Goal: Task Accomplishment & Management: Use online tool/utility

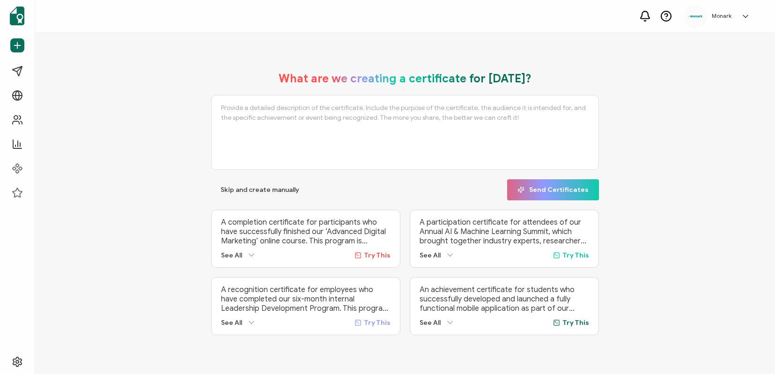
click at [80, 111] on div "What are we creating a certificate for [DATE]? Skip and create manually Send Ce…" at bounding box center [405, 203] width 693 height 282
click at [55, 71] on span "Campaigns" at bounding box center [45, 71] width 35 height 9
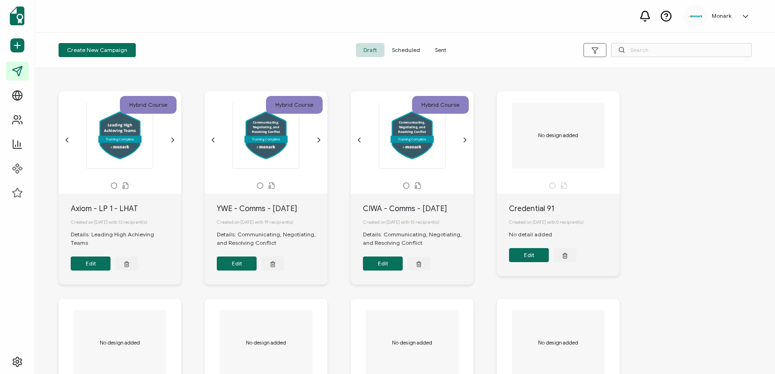
click at [190, 46] on div "Create New Campaign" at bounding box center [174, 50] width 231 height 14
click at [130, 46] on button "Create New Campaign" at bounding box center [97, 50] width 77 height 14
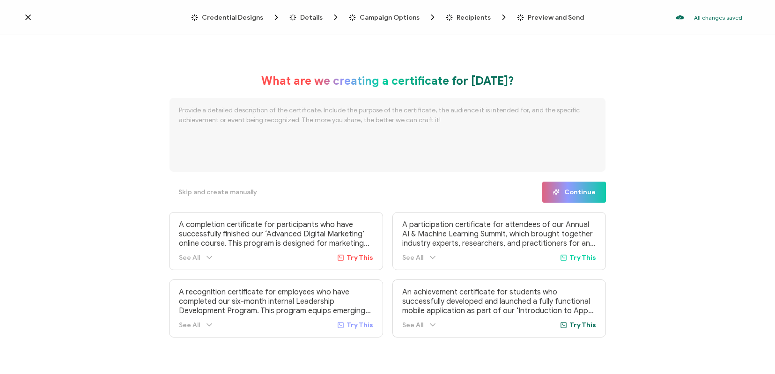
click at [253, 15] on span "Credential Designs" at bounding box center [232, 17] width 61 height 7
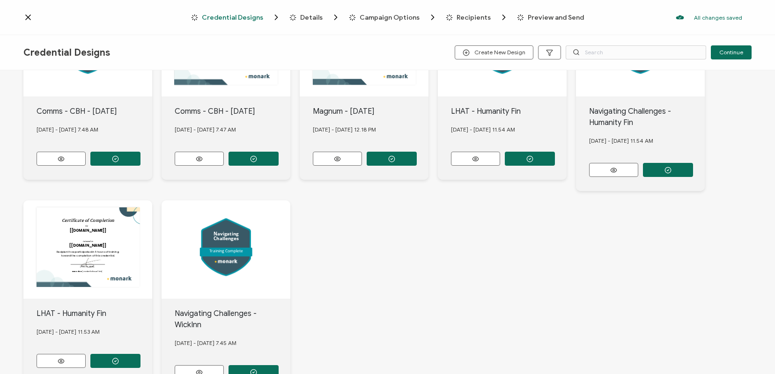
scroll to position [358, 0]
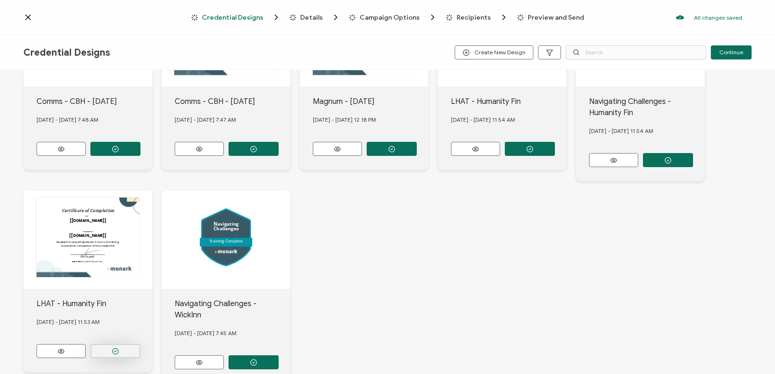
click at [124, 346] on button "button" at bounding box center [115, 351] width 50 height 14
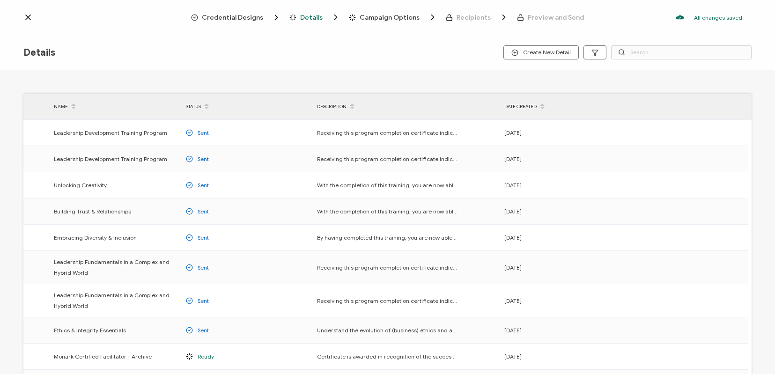
click at [259, 15] on span "Credential Designs" at bounding box center [232, 17] width 61 height 7
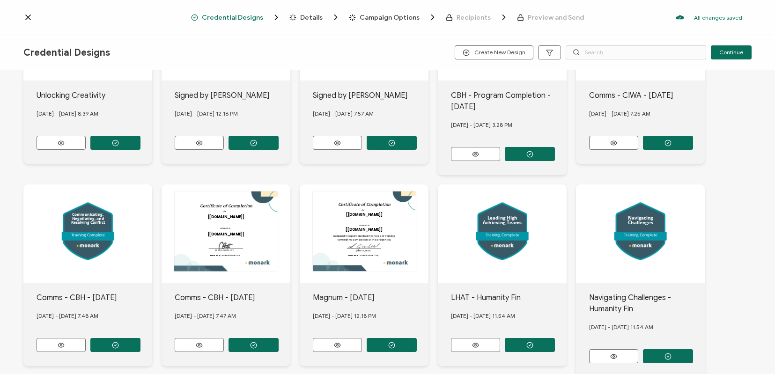
scroll to position [163, 0]
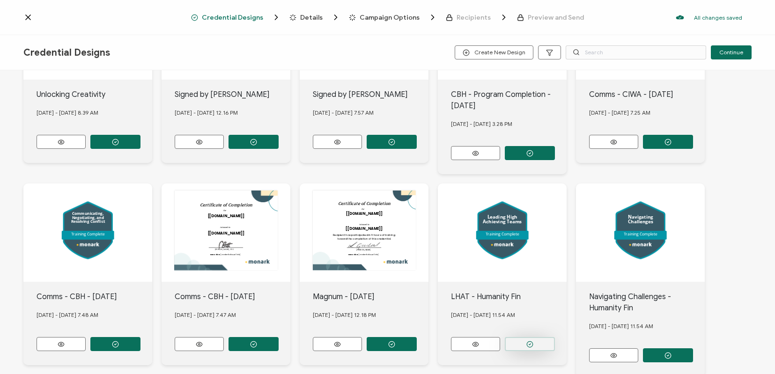
click at [535, 342] on button "button" at bounding box center [530, 344] width 50 height 14
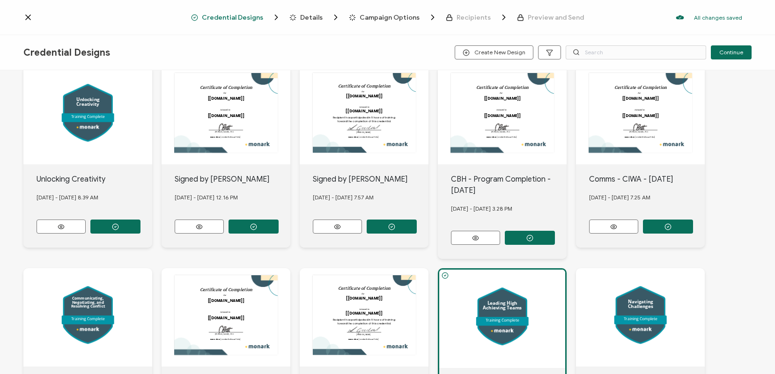
scroll to position [0, 0]
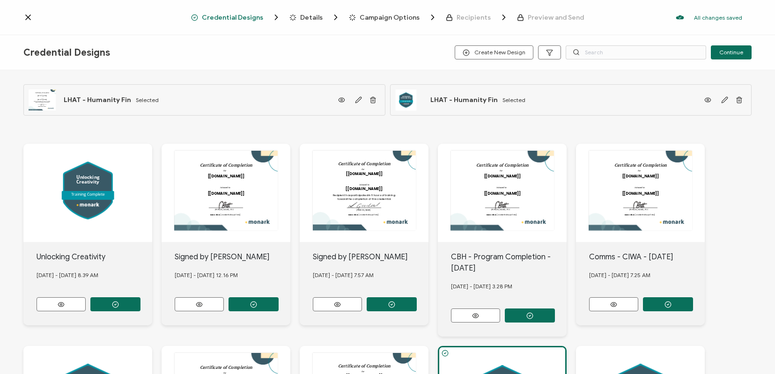
click at [316, 18] on span "Details" at bounding box center [311, 17] width 22 height 7
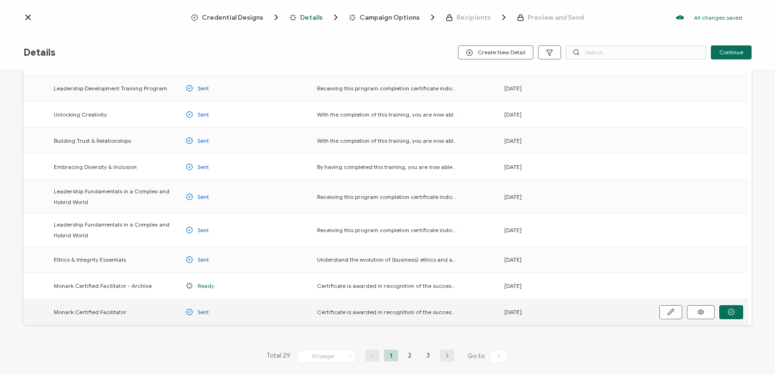
scroll to position [75, 0]
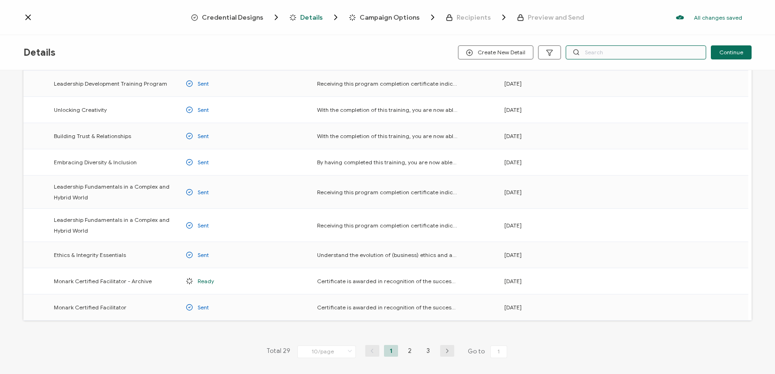
click at [618, 55] on input "text" at bounding box center [636, 52] width 141 height 14
type input "leading"
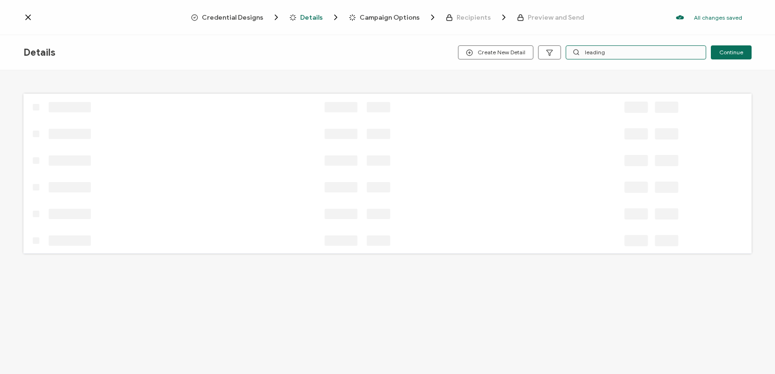
scroll to position [0, 0]
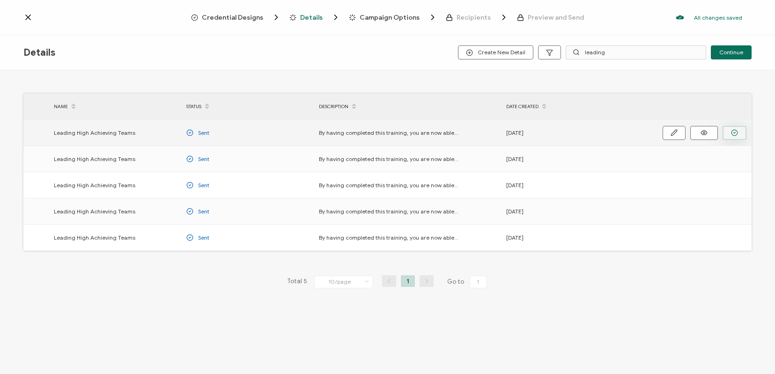
click at [736, 130] on circle "button" at bounding box center [735, 133] width 6 height 6
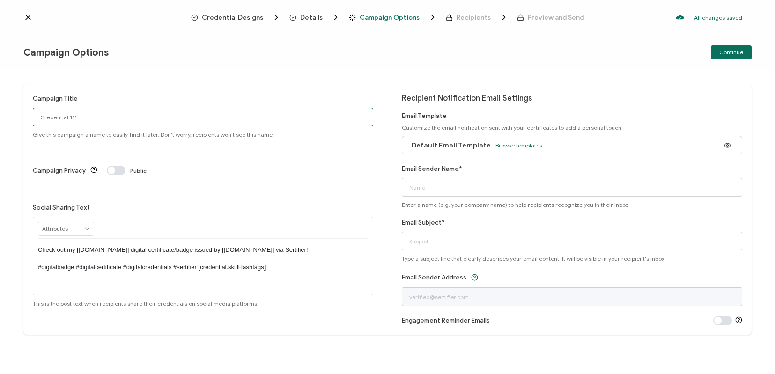
click at [219, 120] on input "Credential 111" at bounding box center [203, 117] width 341 height 19
type input "Krux Cohort 1 - LHAT"
click at [537, 145] on div "Default Email Template Browse templates" at bounding box center [572, 145] width 341 height 19
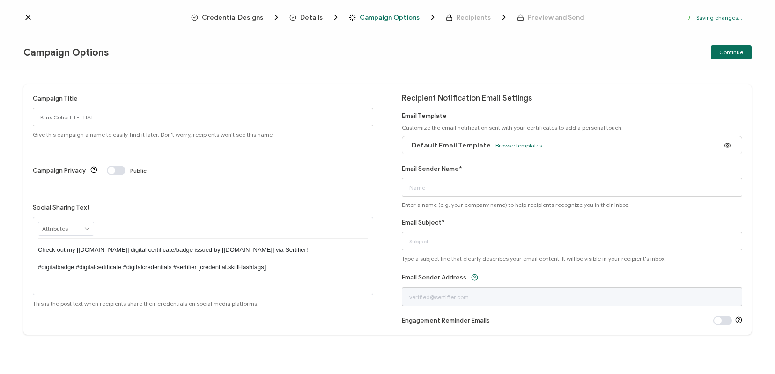
click at [519, 145] on span "Browse templates" at bounding box center [519, 145] width 47 height 7
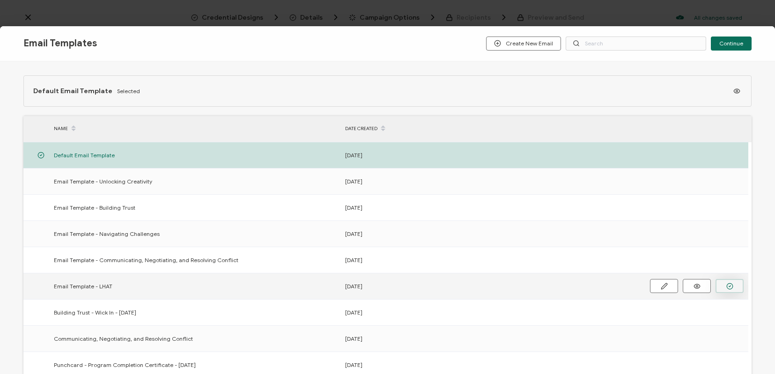
click at [734, 286] on button "button" at bounding box center [730, 286] width 28 height 14
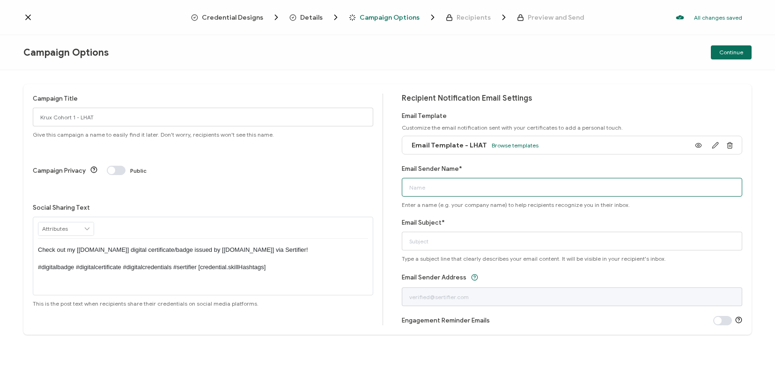
click at [452, 190] on input "Email Sender Name*" at bounding box center [572, 187] width 341 height 19
type input "[PERSON_NAME] at [GEOGRAPHIC_DATA]"
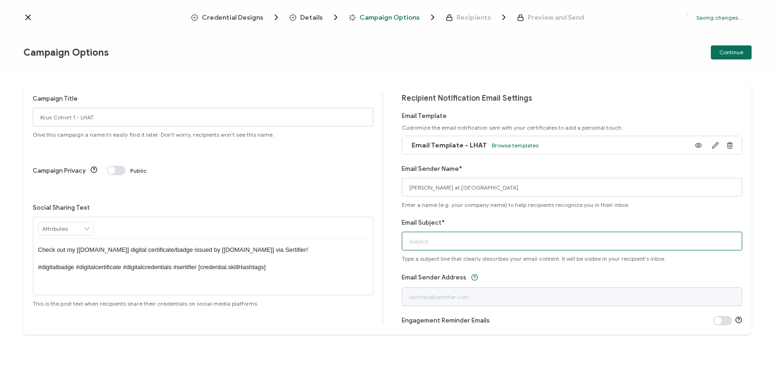
click at [454, 235] on input "Email Subject*" at bounding box center [572, 241] width 341 height 19
type input "Congratulations on Completing your Learning Path!"
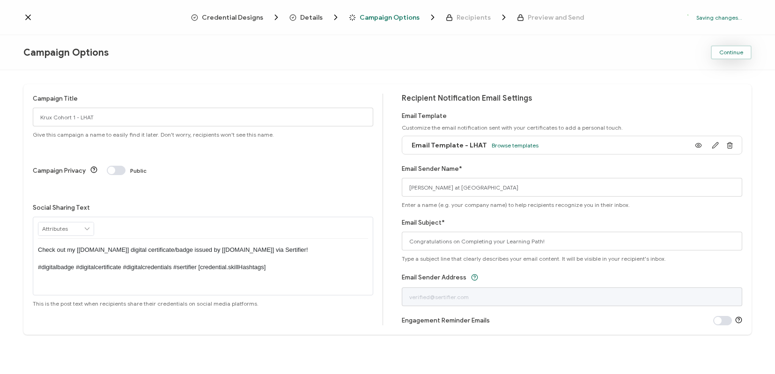
click at [721, 52] on span "Continue" at bounding box center [732, 53] width 24 height 6
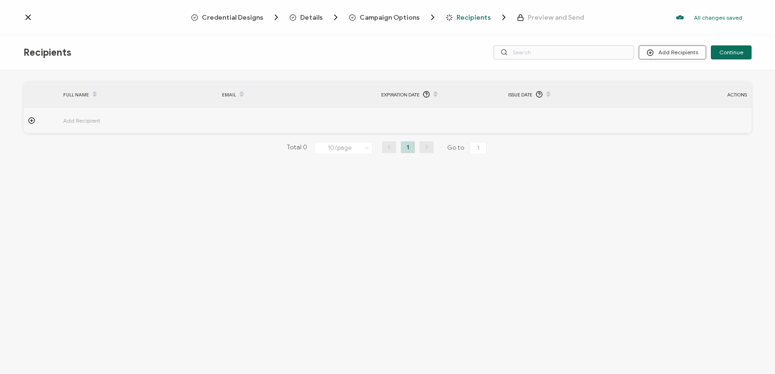
click at [662, 55] on button "Add Recipients" at bounding box center [672, 52] width 67 height 14
click at [673, 75] on span "Upload Recipients" at bounding box center [684, 77] width 47 height 7
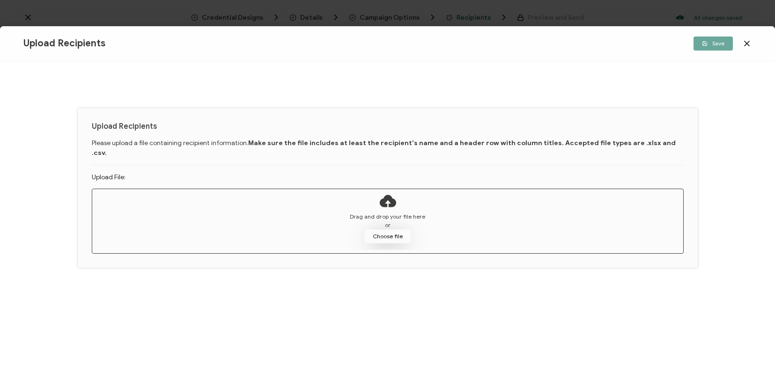
click at [378, 230] on button "Choose file" at bounding box center [387, 237] width 47 height 14
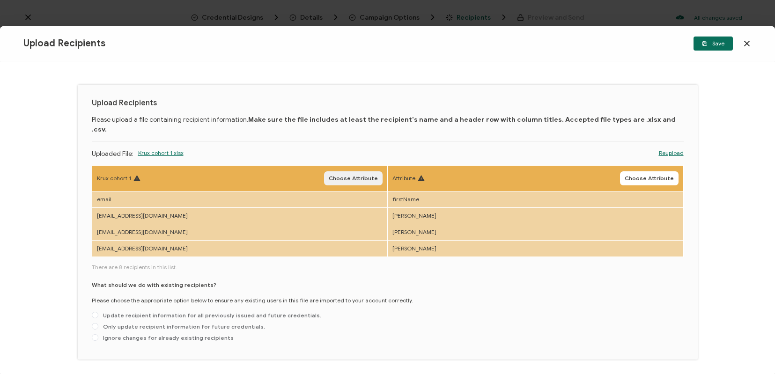
click at [352, 171] on button "Choose Attribute" at bounding box center [353, 178] width 59 height 14
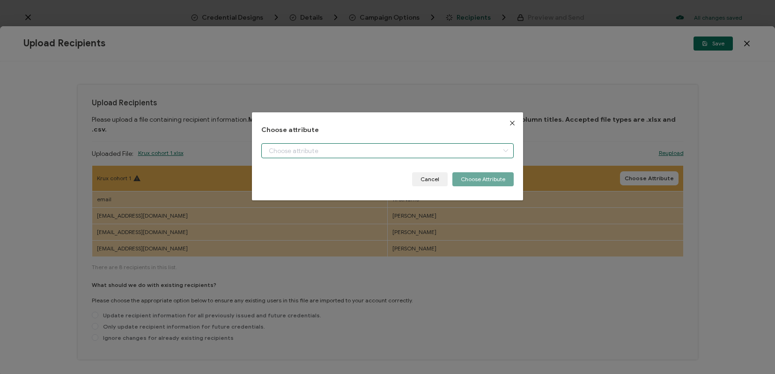
click at [362, 155] on input "dialog" at bounding box center [387, 150] width 253 height 15
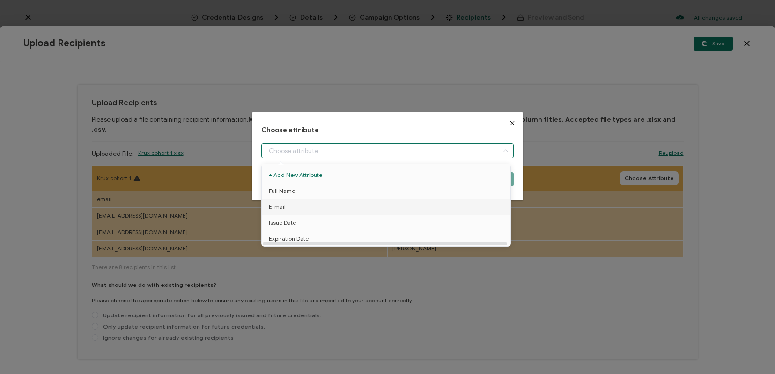
click at [343, 200] on li "E-mail" at bounding box center [388, 207] width 257 height 16
type input "E-mail"
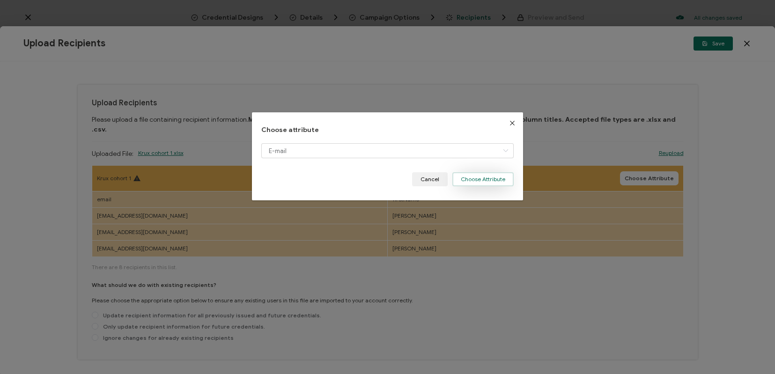
click at [481, 177] on button "Choose Attribute" at bounding box center [483, 179] width 61 height 14
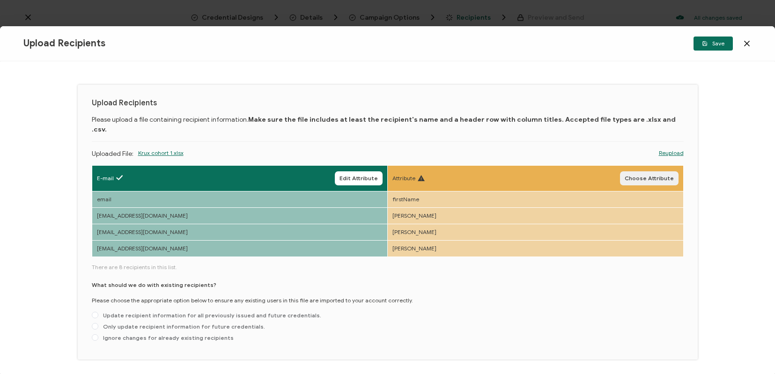
click at [641, 176] on span "Choose Attribute" at bounding box center [649, 179] width 49 height 6
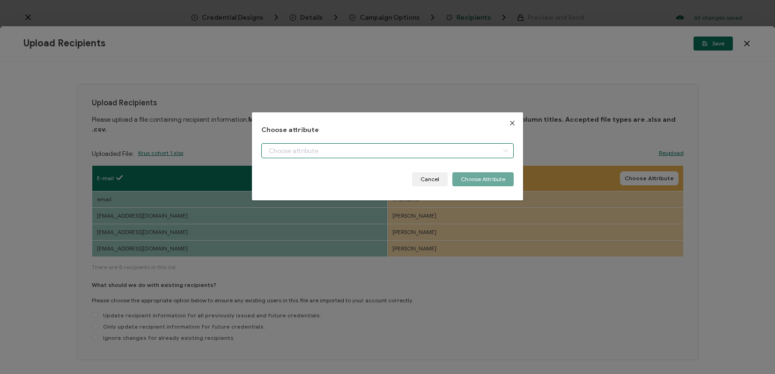
click at [407, 149] on input "dialog" at bounding box center [387, 150] width 253 height 15
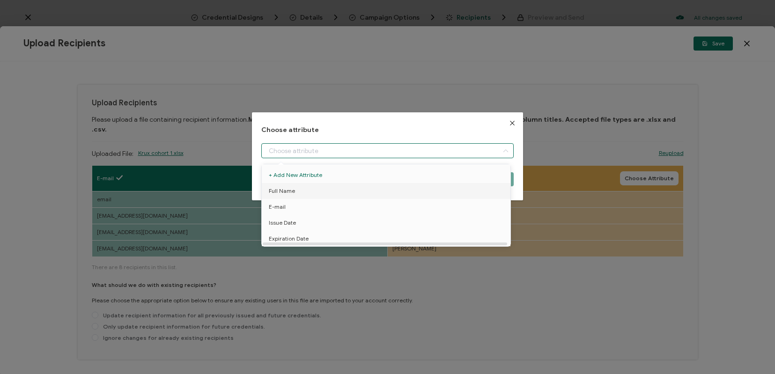
click at [311, 188] on li "Full Name" at bounding box center [388, 191] width 257 height 16
type input "Full Name"
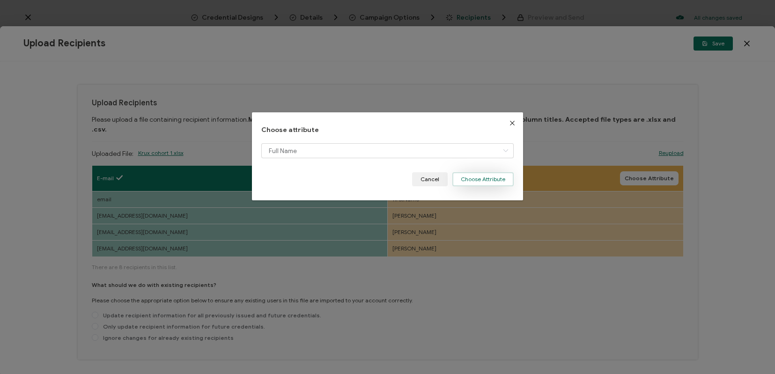
click at [468, 177] on button "Choose Attribute" at bounding box center [483, 179] width 61 height 14
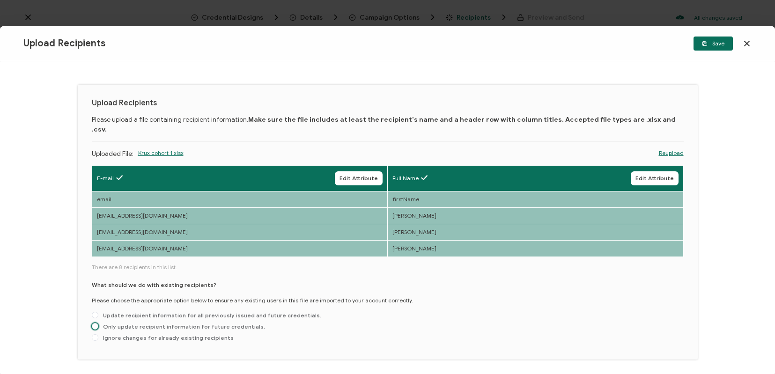
click at [164, 323] on span "Only update recipient information for future credentials." at bounding box center [181, 326] width 167 height 7
click at [98, 323] on input "Only update recipient information for future credentials." at bounding box center [95, 326] width 7 height 7
radio input "true"
click at [708, 44] on icon "button" at bounding box center [705, 44] width 6 height 6
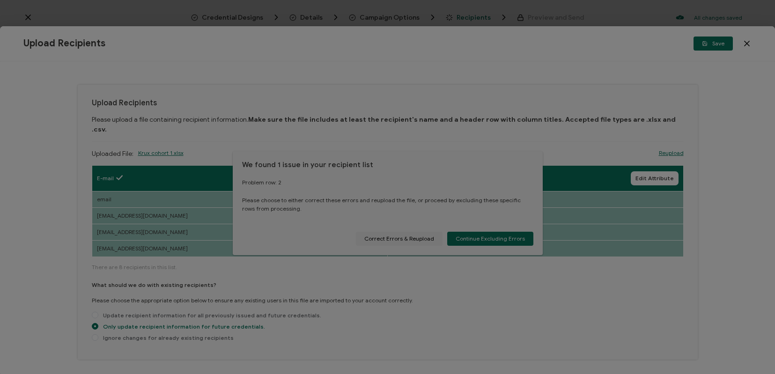
click at [478, 240] on div at bounding box center [387, 187] width 775 height 374
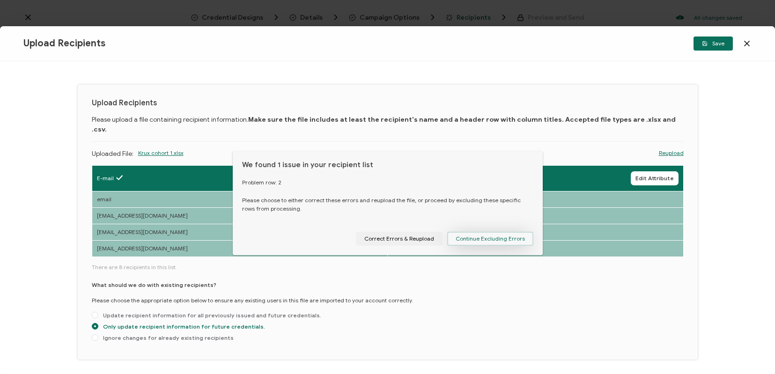
click at [478, 239] on span "Continue Excluding Errors" at bounding box center [490, 239] width 69 height 6
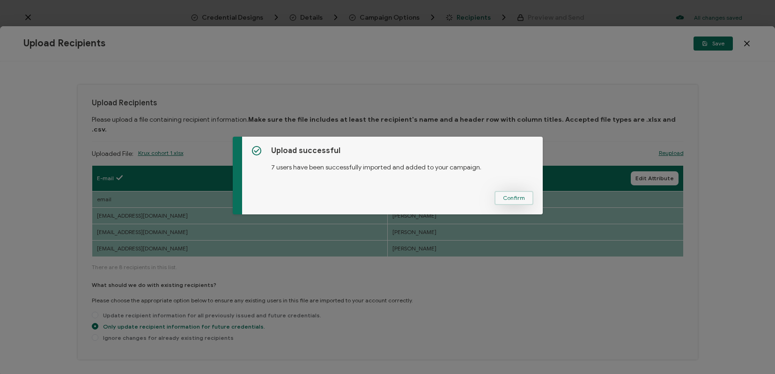
click at [521, 200] on span "Confirm" at bounding box center [514, 198] width 22 height 6
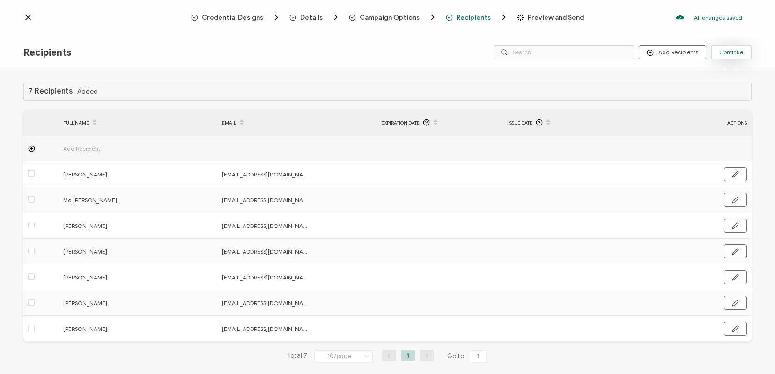
click at [728, 51] on span "Continue" at bounding box center [732, 53] width 24 height 6
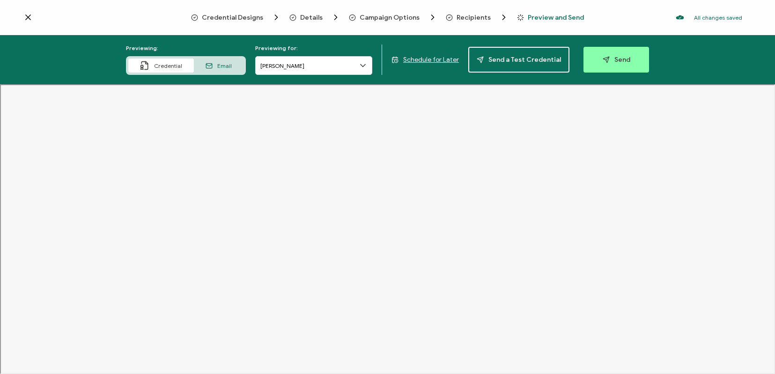
click at [227, 64] on span "Email" at bounding box center [224, 65] width 15 height 7
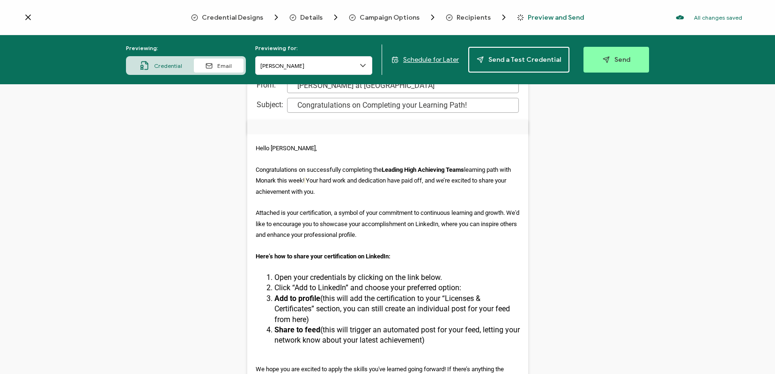
scroll to position [76, 0]
click at [354, 60] on input "[PERSON_NAME]" at bounding box center [313, 65] width 117 height 19
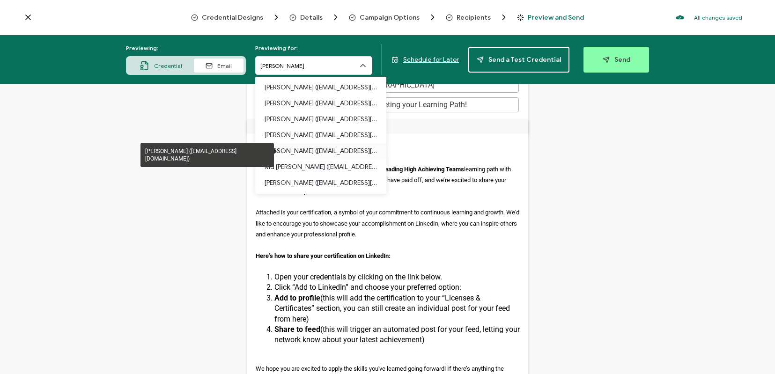
click at [294, 153] on p "[PERSON_NAME] ([EMAIL_ADDRESS][DOMAIN_NAME])" at bounding box center [321, 151] width 112 height 16
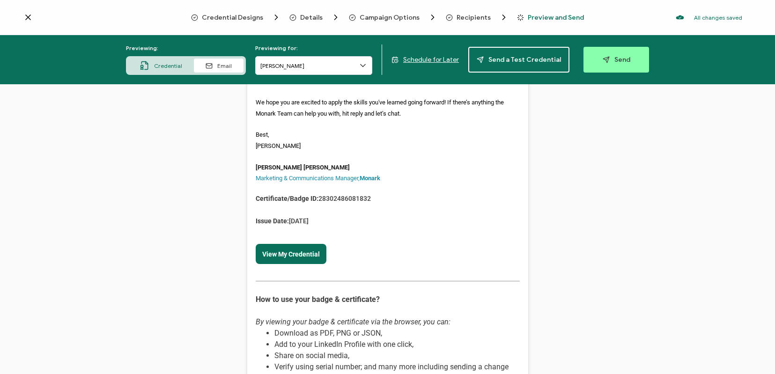
scroll to position [0, 0]
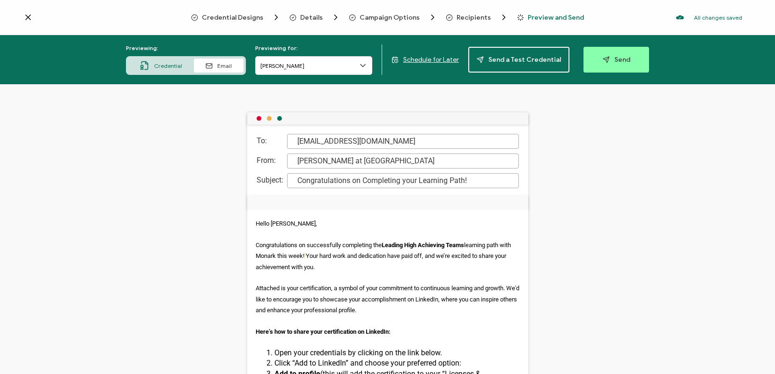
click at [164, 62] on span "Credential" at bounding box center [168, 65] width 28 height 7
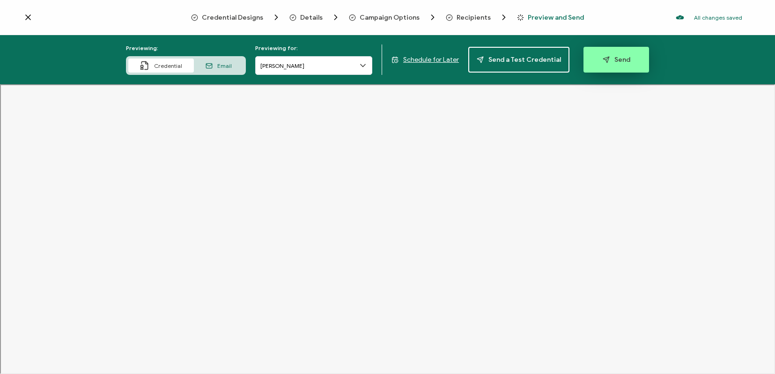
click at [603, 59] on icon "button" at bounding box center [606, 59] width 7 height 7
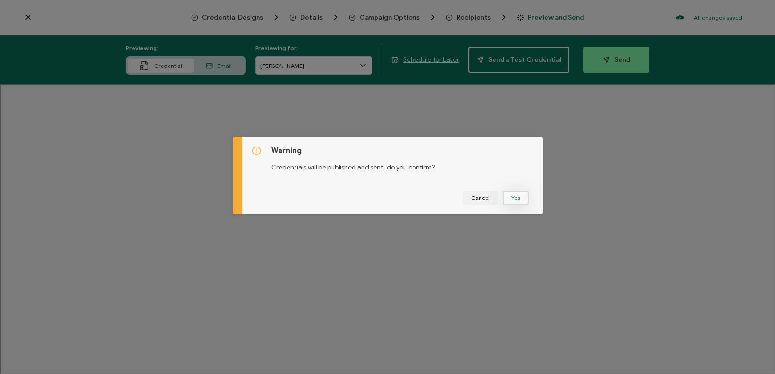
click at [509, 196] on button "Yes" at bounding box center [516, 198] width 26 height 14
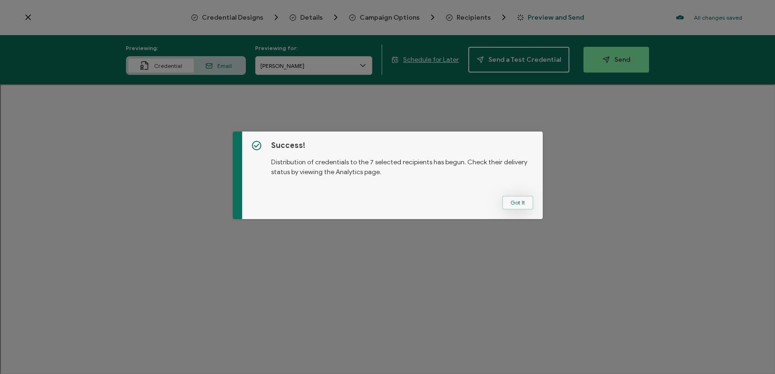
click at [511, 203] on button "Got It" at bounding box center [517, 203] width 31 height 14
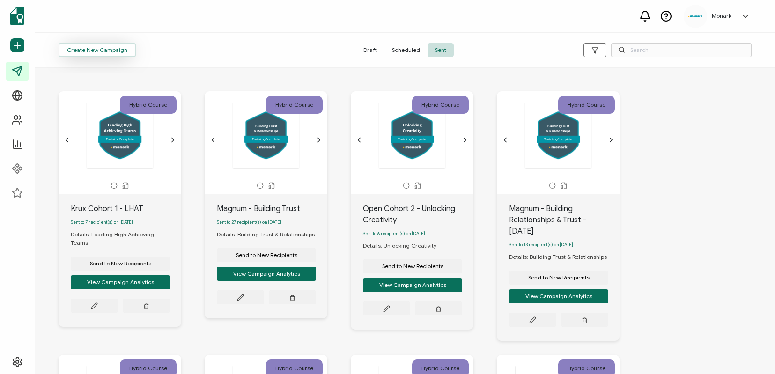
click at [117, 52] on span "Create New Campaign" at bounding box center [97, 50] width 60 height 6
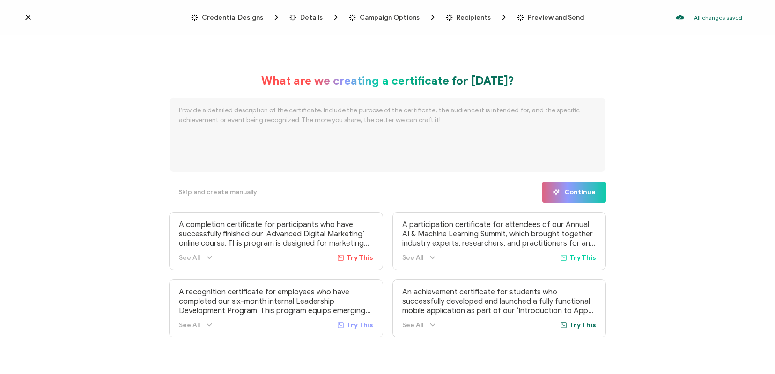
click at [237, 15] on span "Credential Designs" at bounding box center [232, 17] width 61 height 7
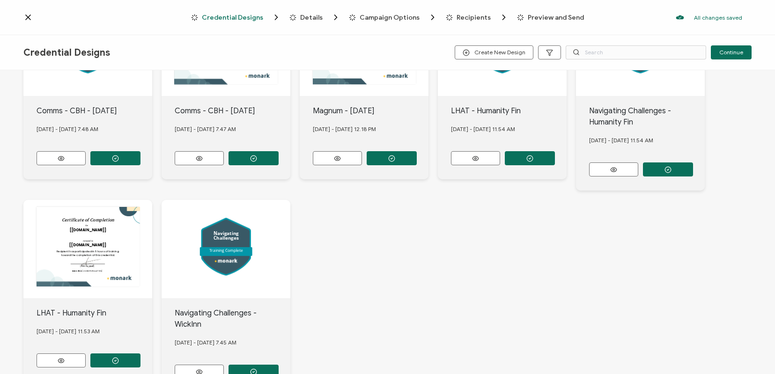
scroll to position [350, 0]
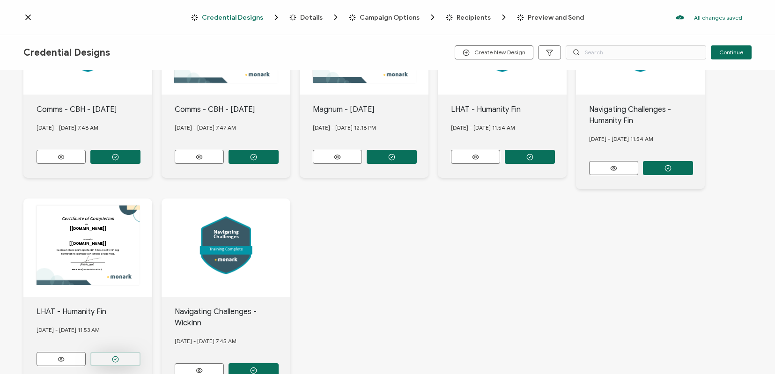
click at [108, 357] on button "button" at bounding box center [115, 359] width 50 height 14
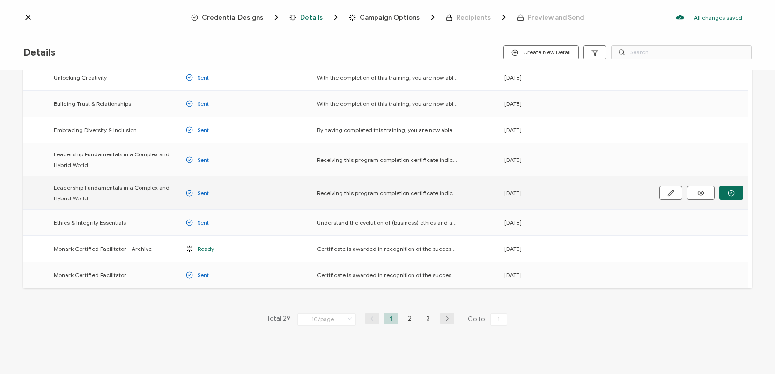
scroll to position [110, 0]
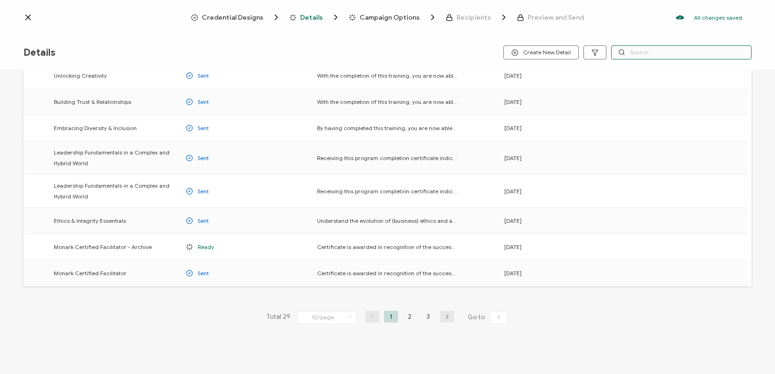
click at [662, 48] on input "text" at bounding box center [681, 52] width 141 height 14
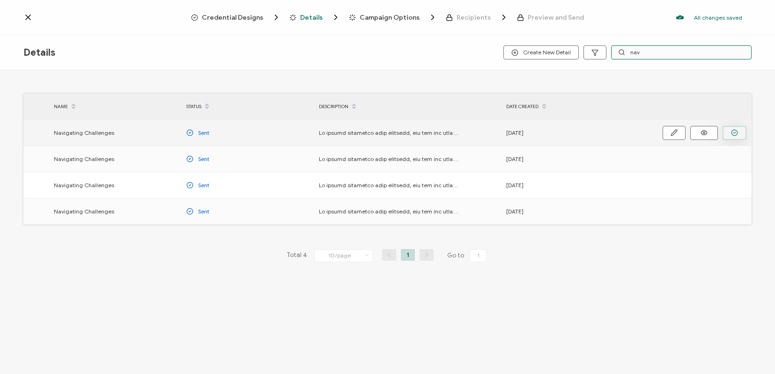
type input "nav"
click at [734, 131] on icon "button" at bounding box center [734, 132] width 7 height 7
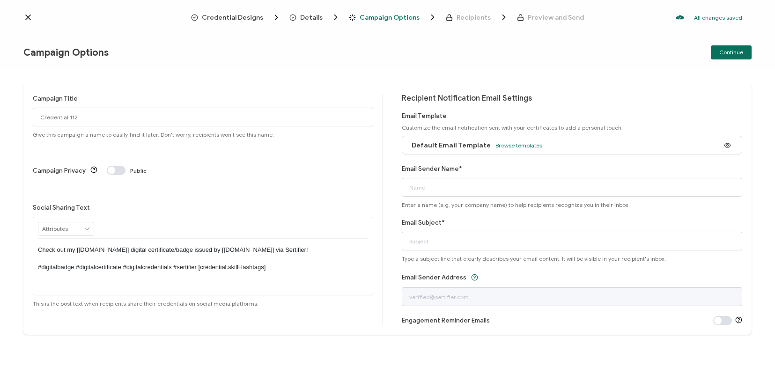
click at [244, 12] on div "Credential Designs Details Campaign Options Recipients Preview and Send All cha…" at bounding box center [387, 17] width 775 height 35
click at [243, 16] on span "Credential Designs" at bounding box center [232, 17] width 61 height 7
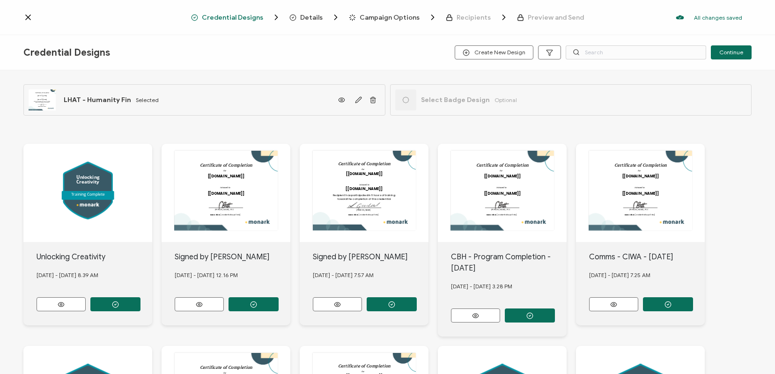
click at [397, 102] on div at bounding box center [405, 99] width 21 height 21
click at [595, 51] on input "text" at bounding box center [636, 52] width 141 height 14
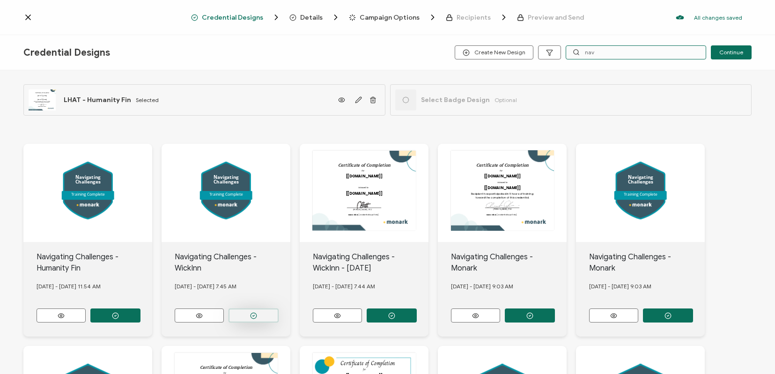
type input "nav"
click at [255, 309] on button "button" at bounding box center [254, 316] width 50 height 14
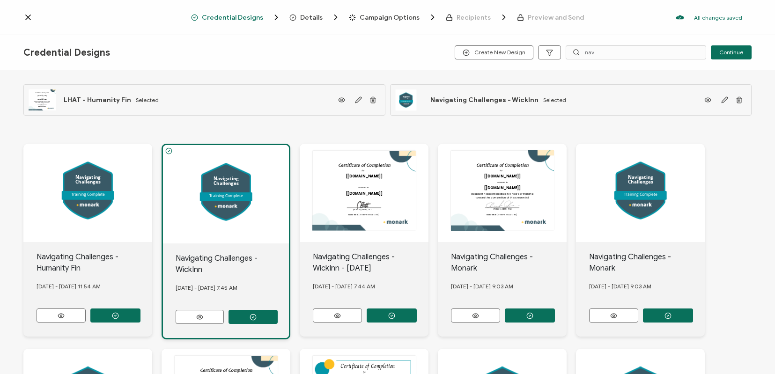
click at [310, 17] on span "Details" at bounding box center [311, 17] width 22 height 7
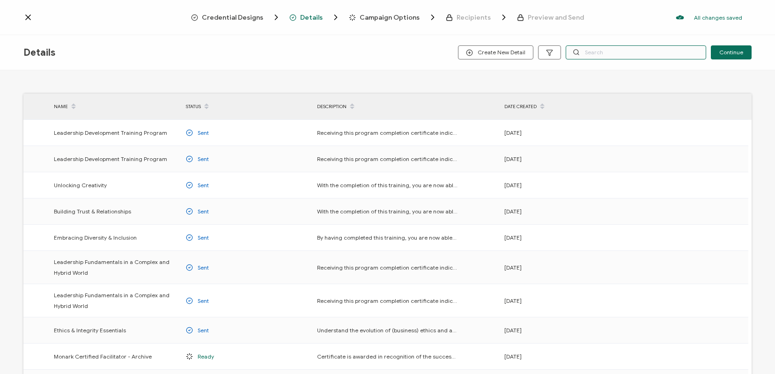
click at [601, 54] on input "text" at bounding box center [636, 52] width 141 height 14
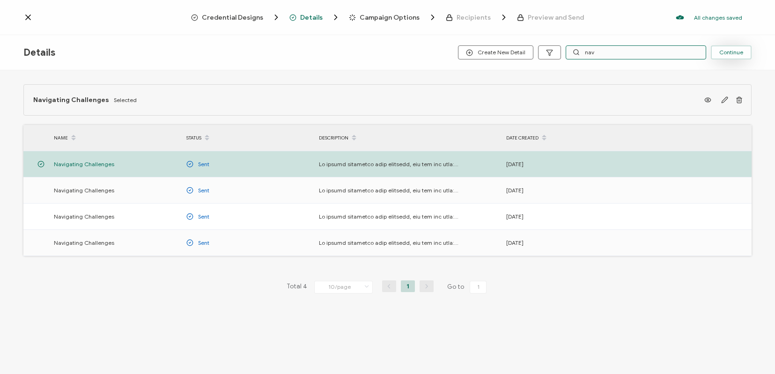
type input "nav"
click at [742, 54] on span "Continue" at bounding box center [732, 53] width 24 height 6
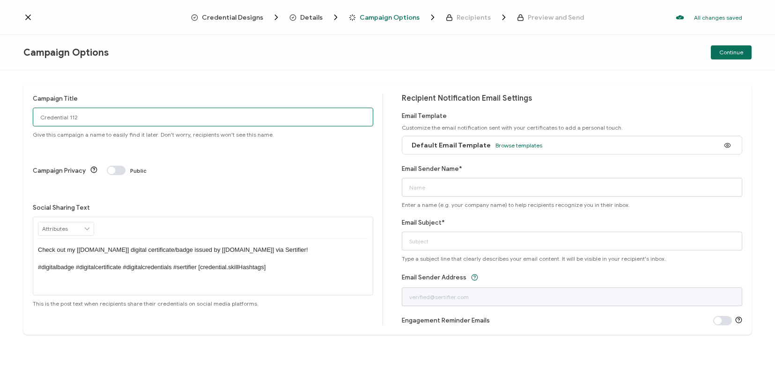
click at [115, 117] on input "Credential 112" at bounding box center [203, 117] width 341 height 19
type input "Krux Cohort 2 - Navigating Challenges"
click at [530, 145] on span "Browse templates" at bounding box center [519, 145] width 47 height 7
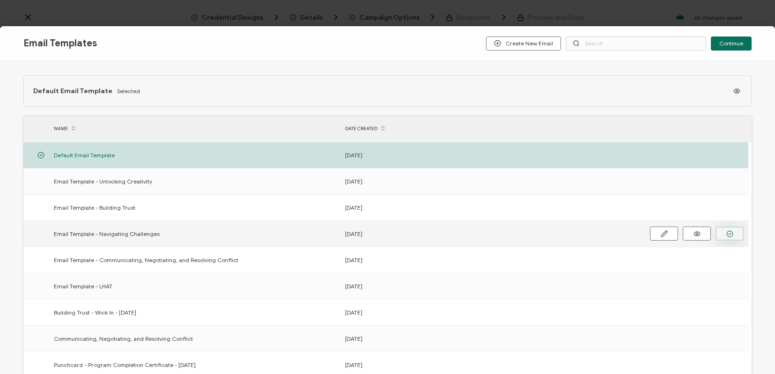
click at [739, 229] on button "button" at bounding box center [730, 234] width 28 height 14
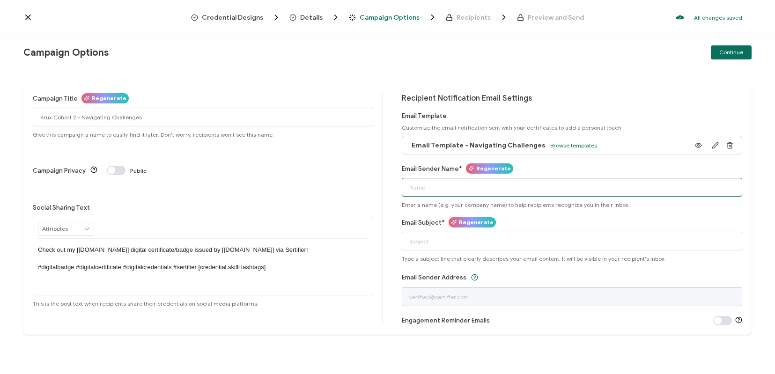
click at [448, 186] on input "Email Sender Name*" at bounding box center [572, 187] width 341 height 19
type input "[PERSON_NAME] at [GEOGRAPHIC_DATA]"
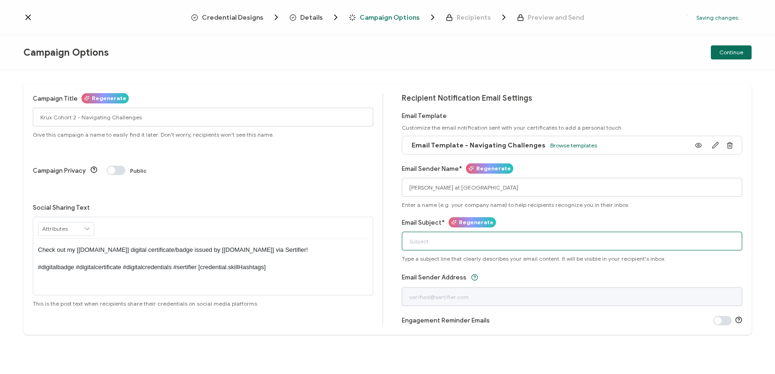
click at [426, 245] on input "Email Subject*" at bounding box center [572, 241] width 341 height 19
type input "Congratulations on Completing your Learning Path!"
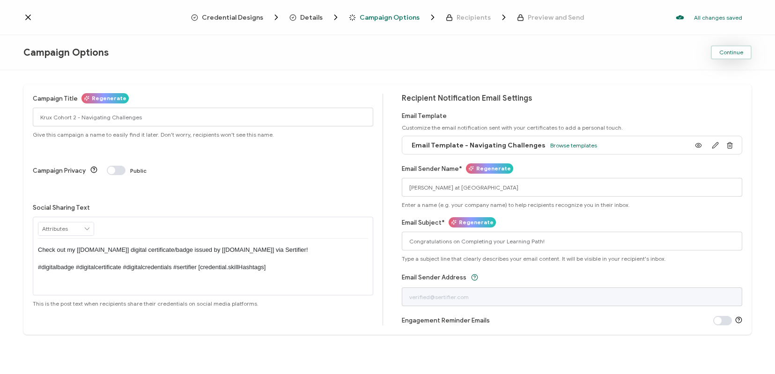
click at [725, 50] on span "Continue" at bounding box center [732, 53] width 24 height 6
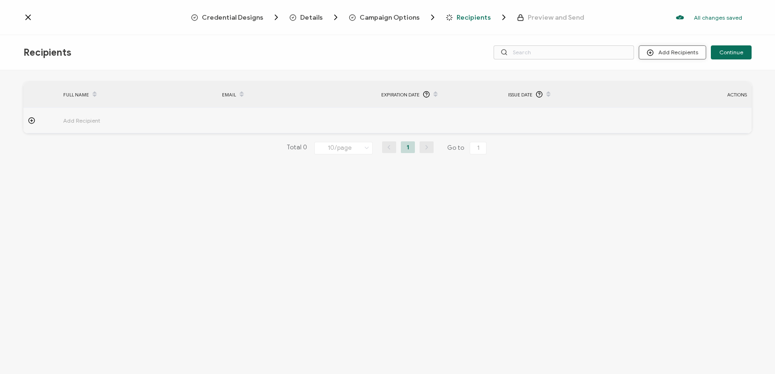
click at [669, 52] on button "Add Recipients" at bounding box center [672, 52] width 67 height 14
click at [673, 75] on span "Upload Recipients" at bounding box center [684, 77] width 47 height 7
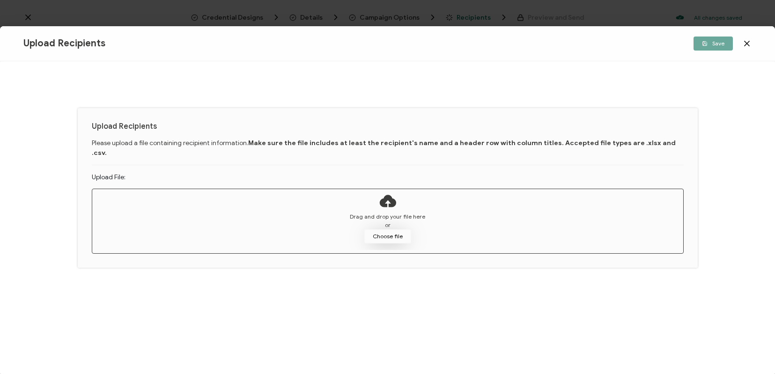
click at [400, 230] on button "Choose file" at bounding box center [387, 237] width 47 height 14
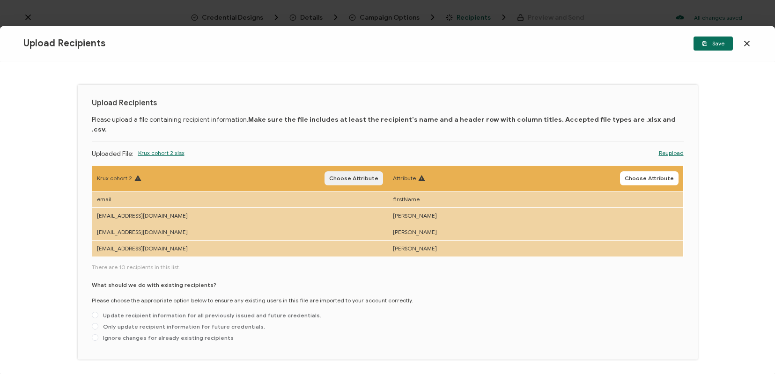
click at [348, 176] on span "Choose Attribute" at bounding box center [353, 179] width 49 height 6
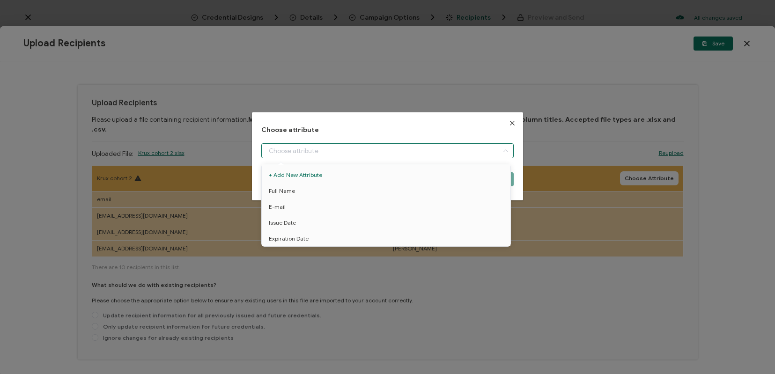
click at [343, 154] on input "dialog" at bounding box center [387, 150] width 253 height 15
click at [311, 204] on li "E-mail" at bounding box center [388, 207] width 257 height 16
type input "E-mail"
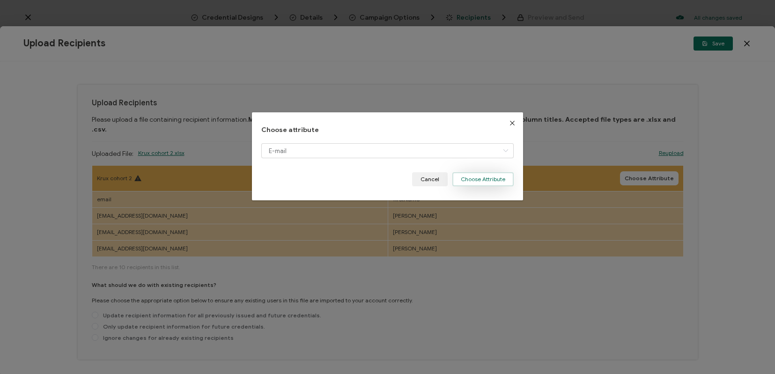
click at [477, 173] on button "Choose Attribute" at bounding box center [483, 179] width 61 height 14
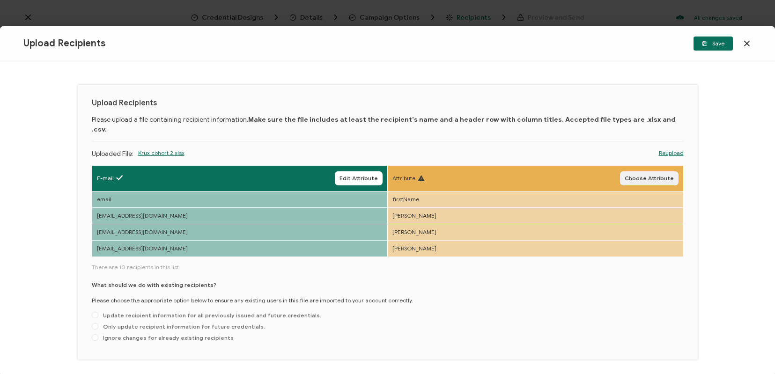
click at [650, 176] on span "Choose Attribute" at bounding box center [649, 179] width 49 height 6
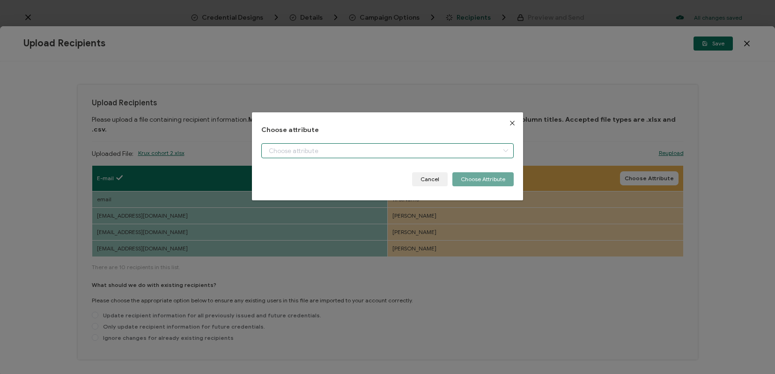
click at [371, 149] on input "dialog" at bounding box center [387, 150] width 253 height 15
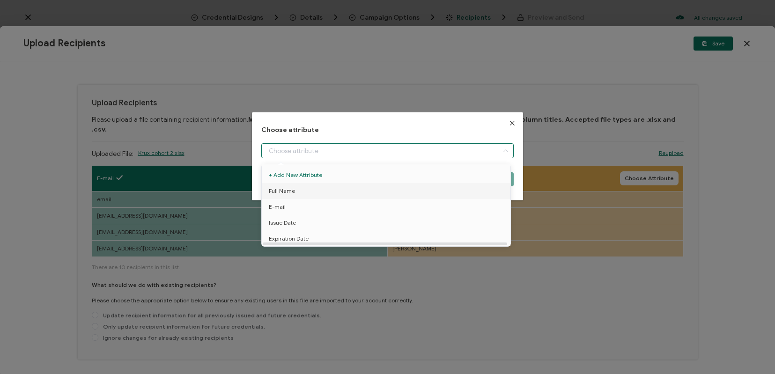
click at [312, 192] on li "Full Name" at bounding box center [388, 191] width 257 height 16
type input "Full Name"
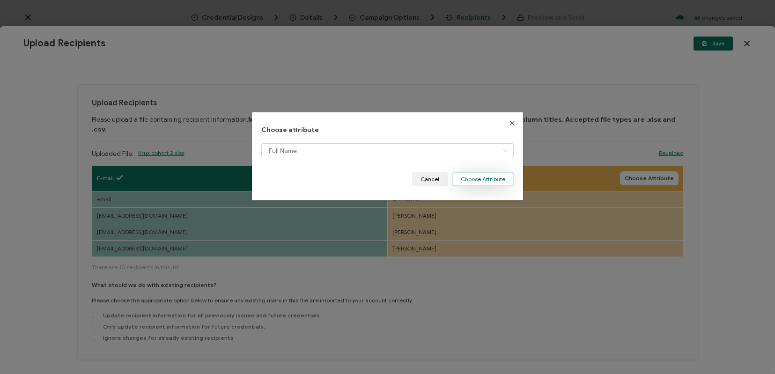
click at [492, 174] on button "Choose Attribute" at bounding box center [483, 179] width 61 height 14
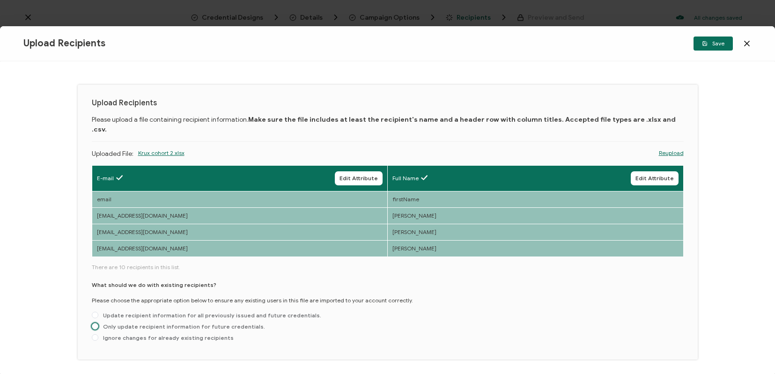
click at [122, 323] on span "Only update recipient information for future credentials." at bounding box center [181, 326] width 167 height 7
click at [98, 323] on input "Only update recipient information for future credentials." at bounding box center [95, 326] width 7 height 7
radio input "true"
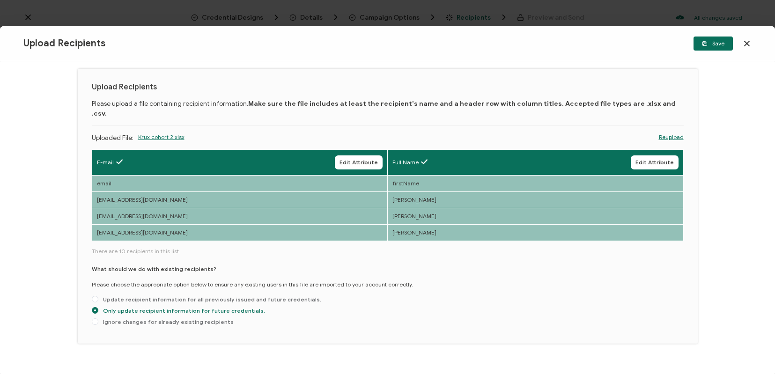
scroll to position [23, 0]
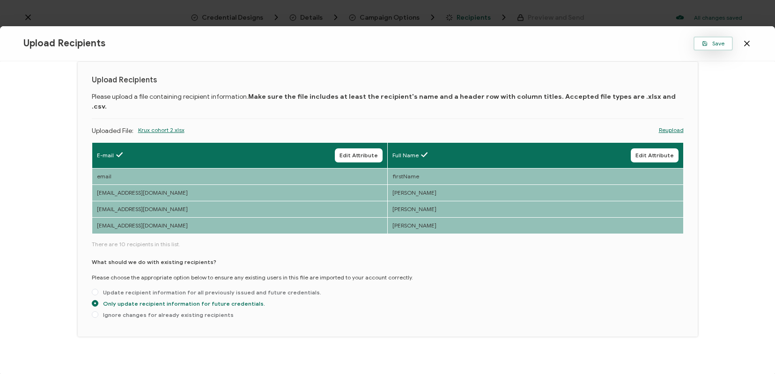
click at [718, 41] on span "Save" at bounding box center [713, 44] width 22 height 6
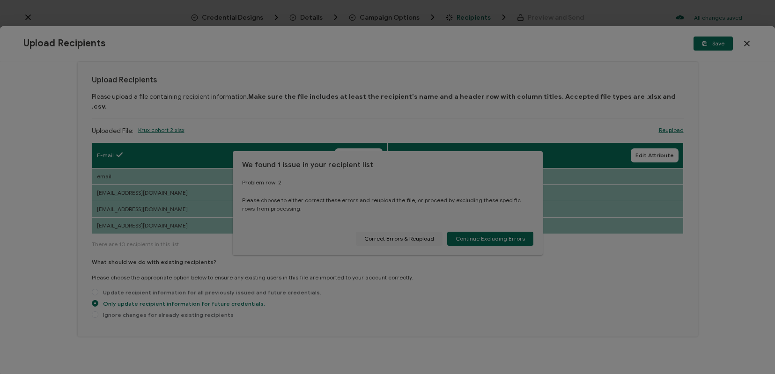
click at [479, 239] on div at bounding box center [387, 187] width 775 height 374
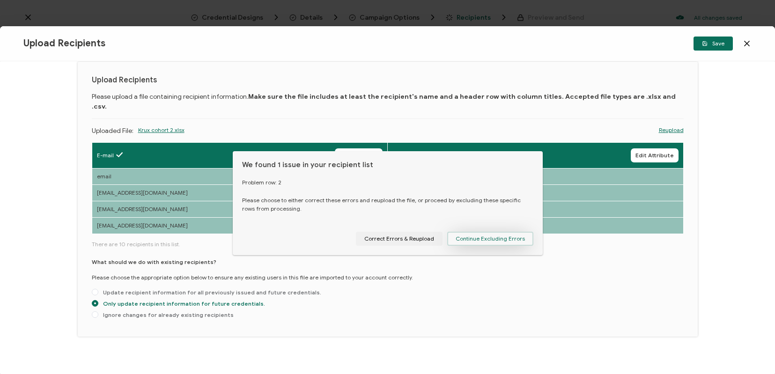
click at [485, 237] on span "Continue Excluding Errors" at bounding box center [490, 239] width 69 height 6
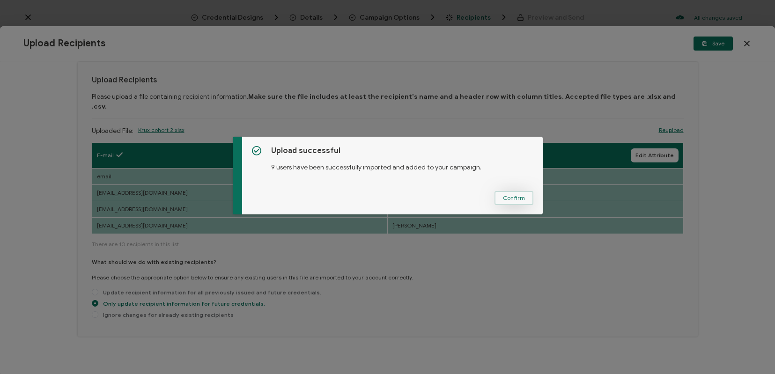
click at [510, 198] on span "Confirm" at bounding box center [514, 198] width 22 height 6
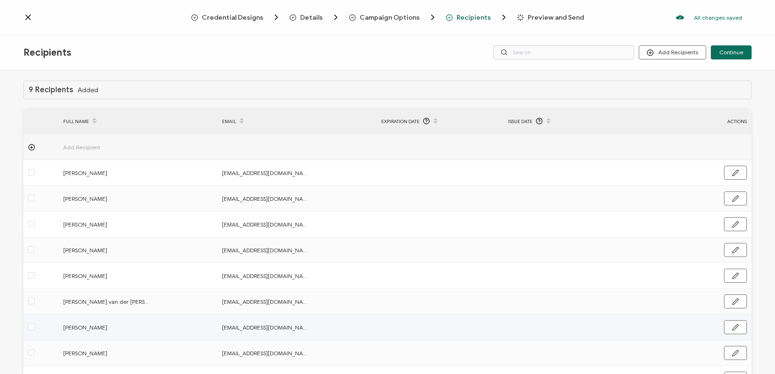
scroll to position [0, 0]
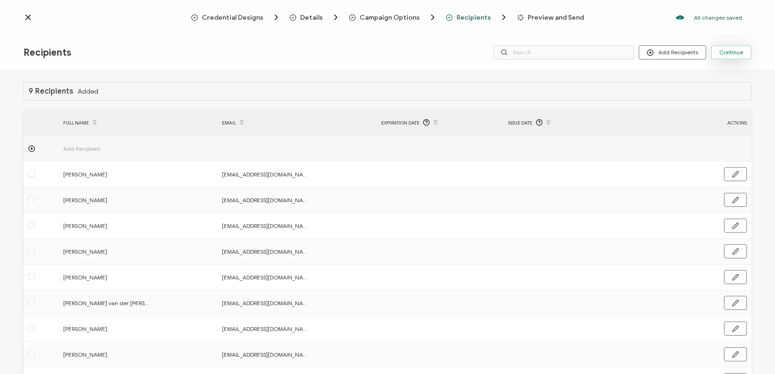
click at [726, 50] on span "Continue" at bounding box center [732, 53] width 24 height 6
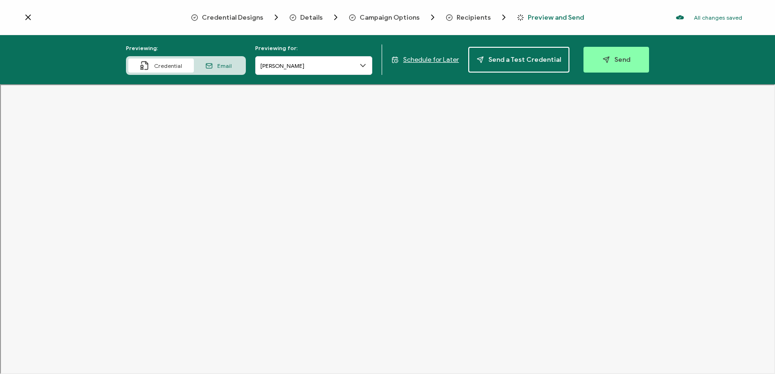
drag, startPoint x: 240, startPoint y: 68, endPoint x: 236, endPoint y: 71, distance: 4.8
click at [240, 68] on div "Email" at bounding box center [219, 66] width 50 height 14
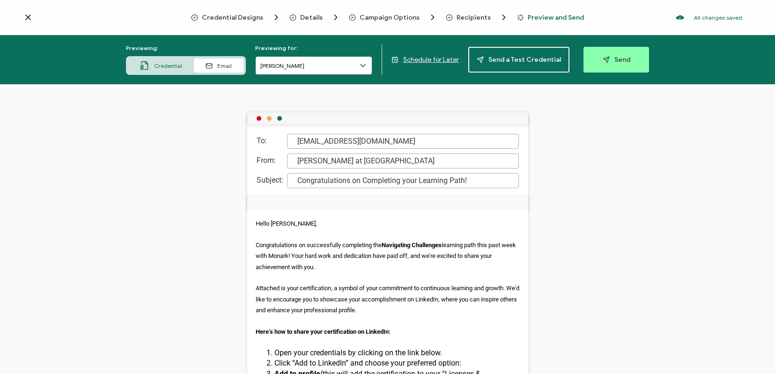
click at [303, 65] on input "[PERSON_NAME]" at bounding box center [313, 65] width 117 height 19
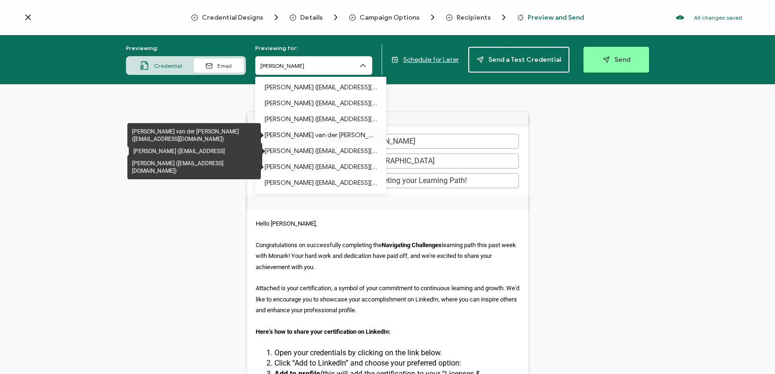
click at [303, 130] on p "[PERSON_NAME] van der [PERSON_NAME] ([EMAIL_ADDRESS][DOMAIN_NAME])" at bounding box center [321, 135] width 112 height 16
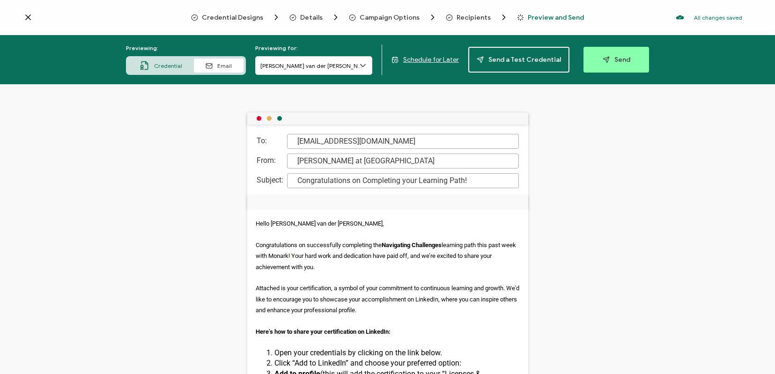
click at [160, 66] on span "Credential" at bounding box center [168, 65] width 28 height 7
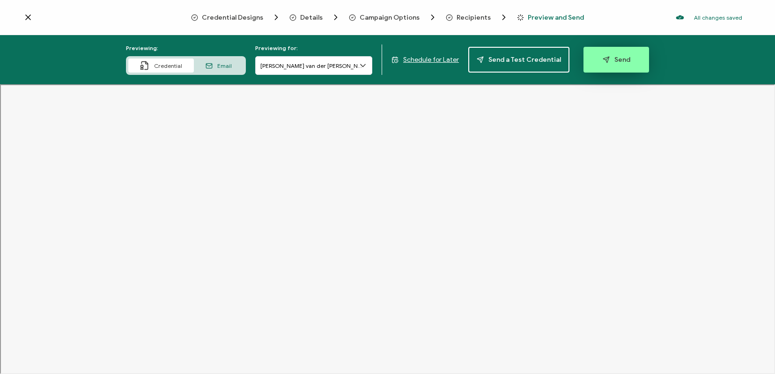
click at [603, 60] on icon "button" at bounding box center [606, 59] width 7 height 7
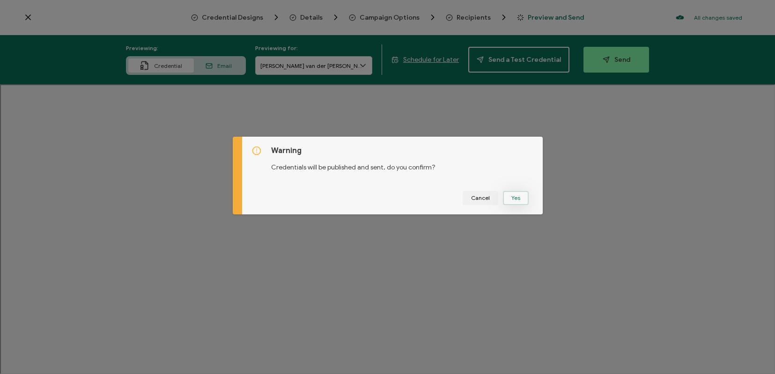
click at [514, 200] on button "Yes" at bounding box center [516, 198] width 26 height 14
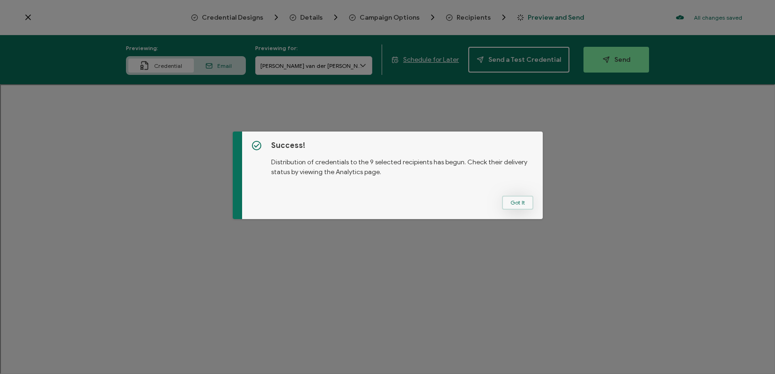
click at [511, 204] on button "Got It" at bounding box center [517, 203] width 31 height 14
